Goal: Find specific page/section: Find specific page/section

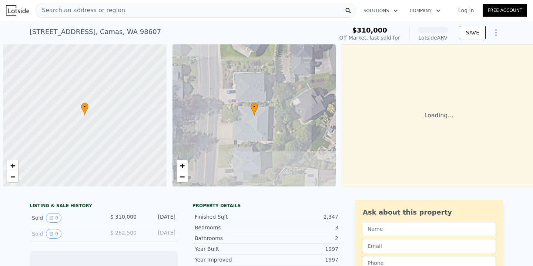
scroll to position [0, 3]
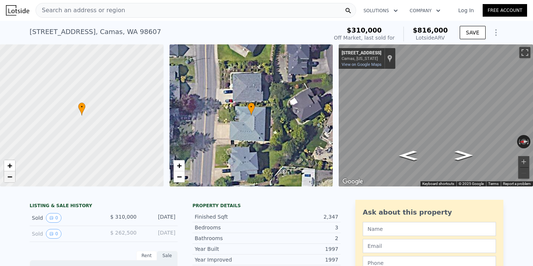
click at [13, 177] on link "−" at bounding box center [9, 176] width 11 height 11
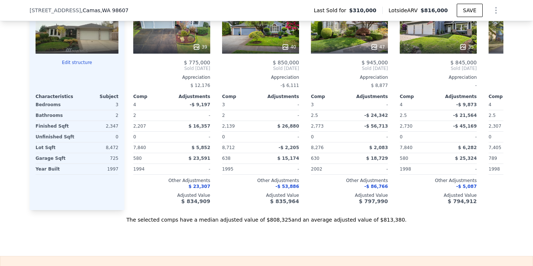
scroll to position [789, 0]
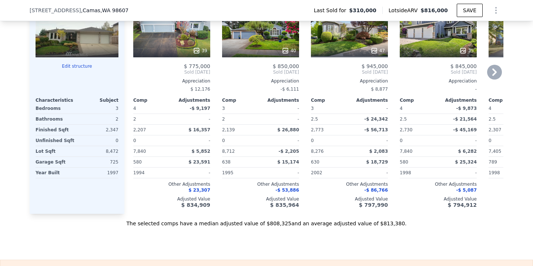
click at [494, 74] on icon at bounding box center [495, 72] width 4 height 7
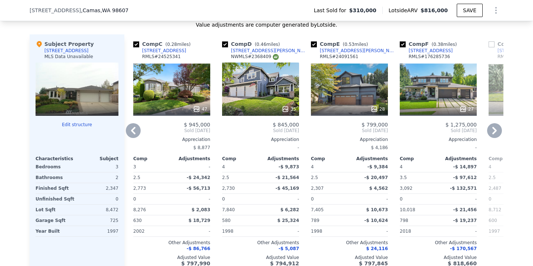
scroll to position [728, 0]
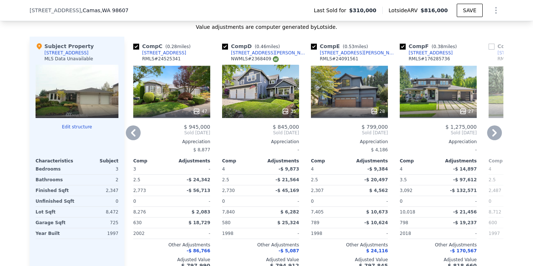
click at [494, 132] on icon at bounding box center [494, 133] width 15 height 15
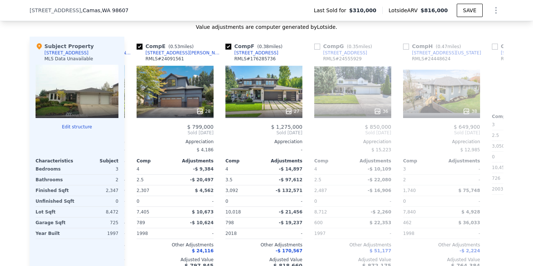
scroll to position [0, 356]
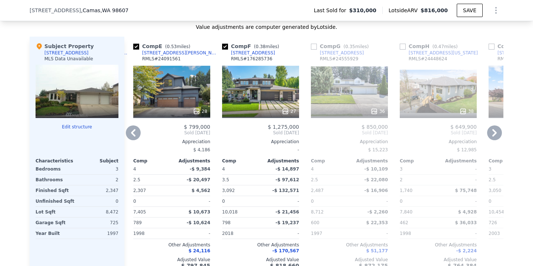
click at [496, 136] on icon at bounding box center [494, 133] width 15 height 15
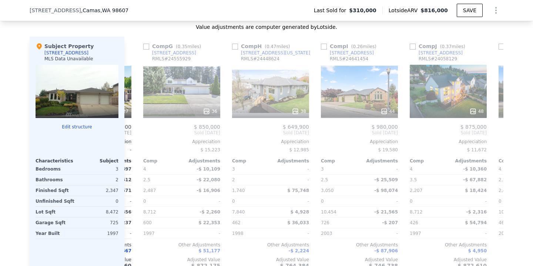
scroll to position [0, 533]
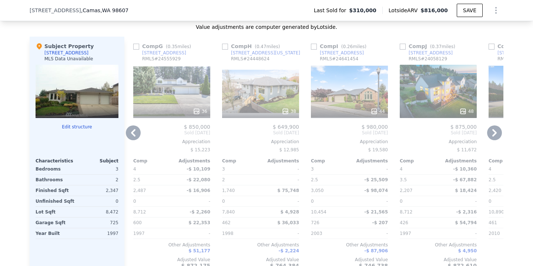
click at [133, 131] on icon at bounding box center [133, 132] width 4 height 7
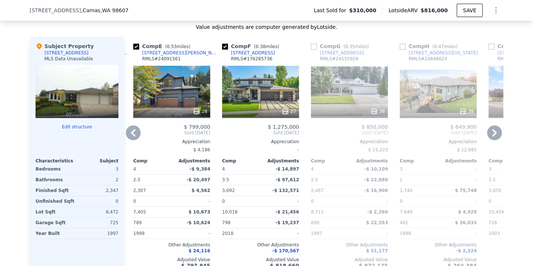
click at [133, 131] on icon at bounding box center [133, 132] width 4 height 7
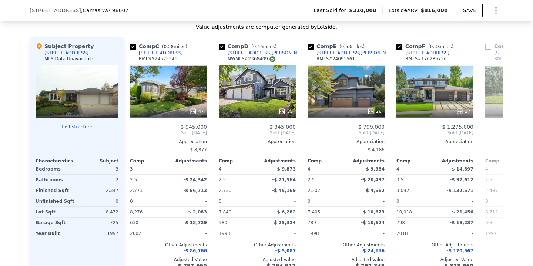
scroll to position [0, 178]
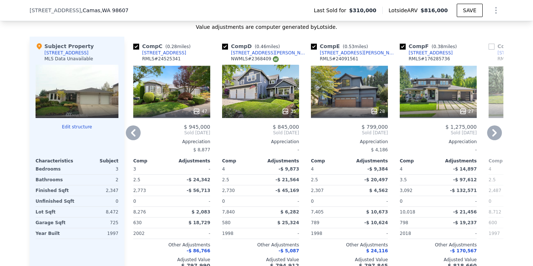
click at [498, 134] on icon at bounding box center [494, 133] width 15 height 15
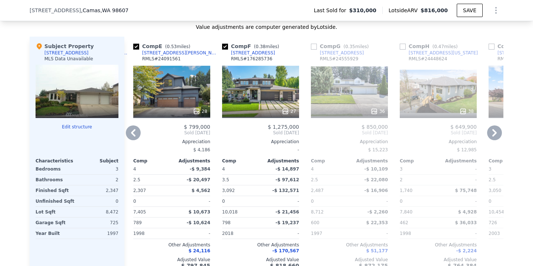
click at [498, 134] on icon at bounding box center [494, 133] width 15 height 15
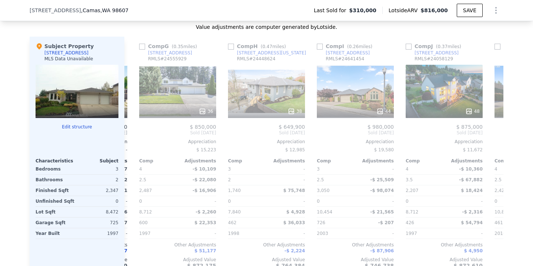
scroll to position [0, 533]
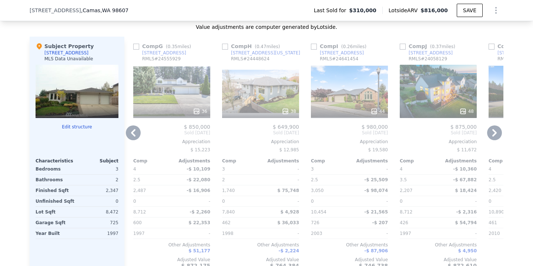
click at [498, 134] on icon at bounding box center [494, 133] width 15 height 15
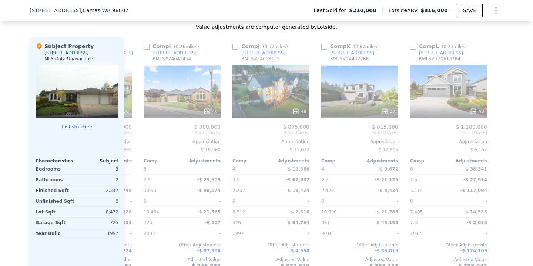
scroll to position [0, 705]
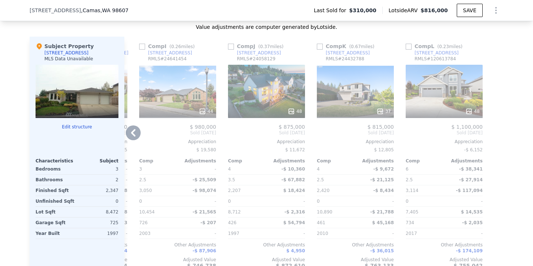
click at [498, 134] on div at bounding box center [498, 156] width 12 height 238
click at [132, 135] on icon at bounding box center [133, 133] width 15 height 15
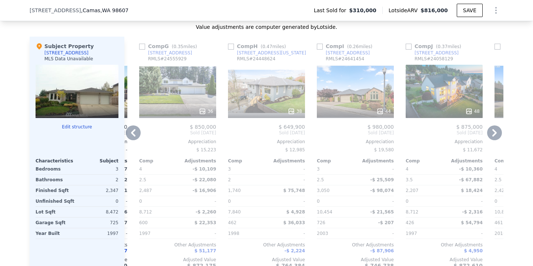
click at [137, 134] on icon at bounding box center [133, 133] width 15 height 15
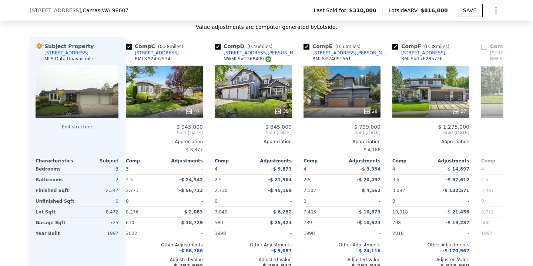
scroll to position [0, 172]
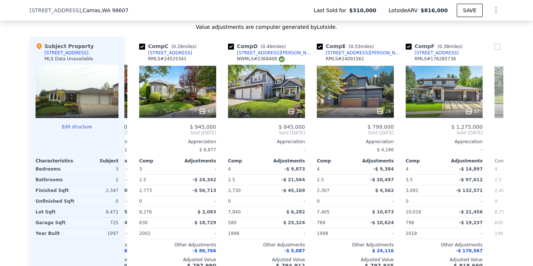
click at [137, 134] on div "Comp A ( 0.03 miles) [STREET_ADDRESS] # 621040213 39 $ 775,000 Sold [DATE] Appr…" at bounding box center [313, 156] width 379 height 238
click at [137, 134] on icon at bounding box center [133, 133] width 15 height 15
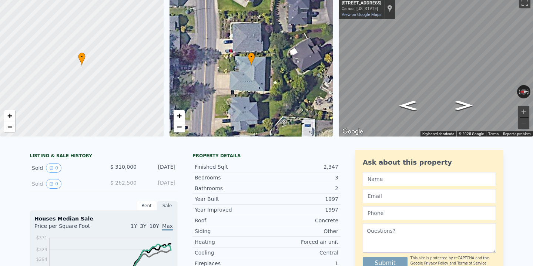
scroll to position [0, 0]
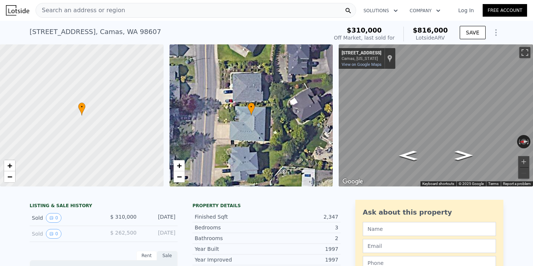
click at [146, 14] on div "Search an address or region" at bounding box center [196, 10] width 321 height 15
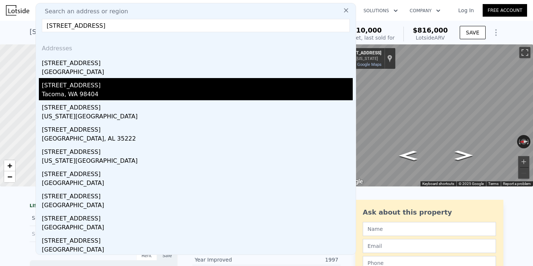
type input "[STREET_ADDRESS]"
click at [111, 91] on div "Tacoma, WA 98404" at bounding box center [197, 95] width 311 height 10
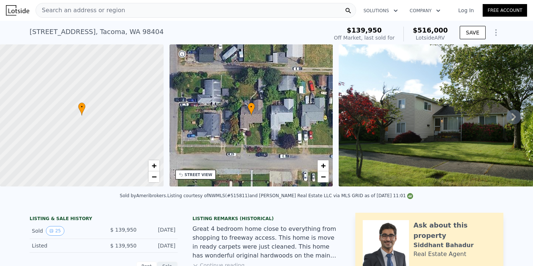
click at [162, 3] on div "Search an address or region" at bounding box center [196, 10] width 321 height 15
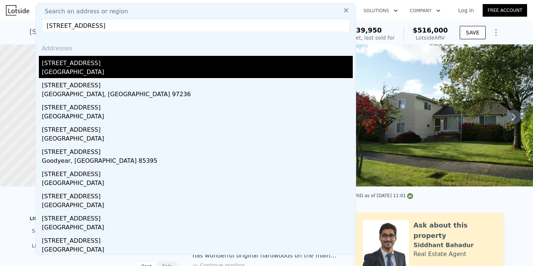
type input "[STREET_ADDRESS]"
click at [126, 65] on div "[STREET_ADDRESS]" at bounding box center [197, 62] width 311 height 12
